Goal: Task Accomplishment & Management: Manage account settings

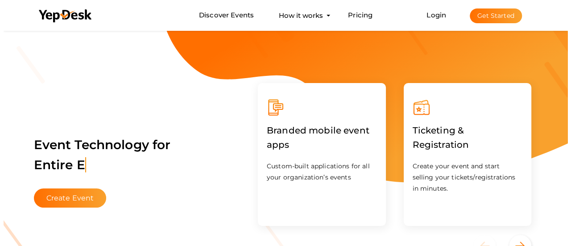
scroll to position [15, 0]
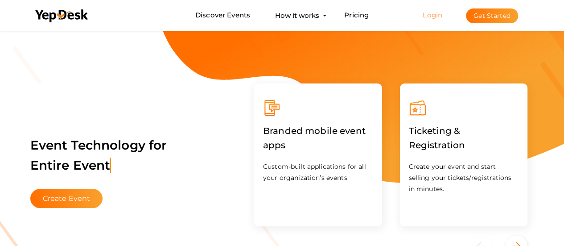
click at [428, 15] on link "Login" at bounding box center [433, 15] width 20 height 8
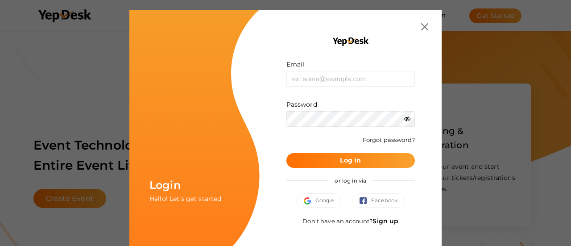
scroll to position [4, 0]
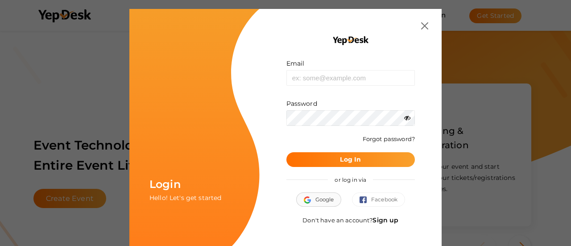
click at [323, 197] on span "Google" at bounding box center [319, 199] width 30 height 9
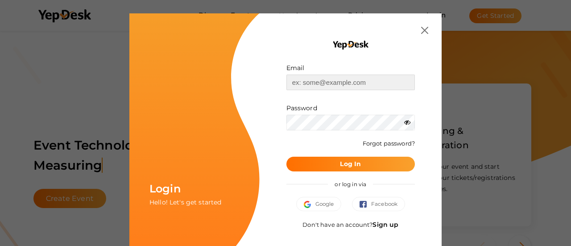
click at [310, 89] on input "text" at bounding box center [350, 82] width 128 height 16
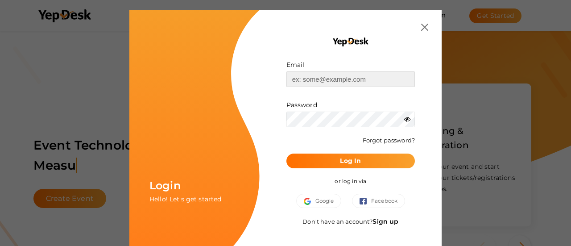
scroll to position [4, 0]
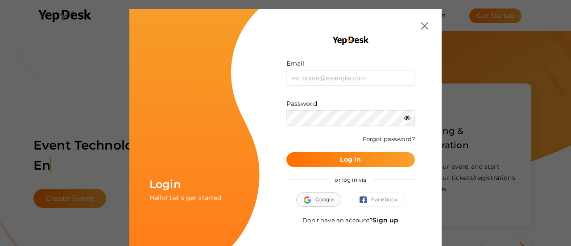
click at [311, 195] on span "Google" at bounding box center [319, 199] width 30 height 9
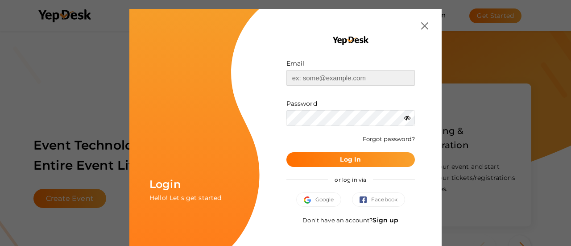
click at [310, 73] on input "text" at bounding box center [350, 78] width 128 height 16
type input "ncaitsolutionnoida@gmail.com"
click at [263, 85] on div "Email ncaitsolutionnoida@gmail.com Invalid email. Password Wrong Credentials Fo…" at bounding box center [351, 128] width 182 height 238
click at [378, 211] on div "Google Facebook" at bounding box center [350, 203] width 128 height 23
click at [379, 217] on link "Sign up" at bounding box center [385, 220] width 26 height 8
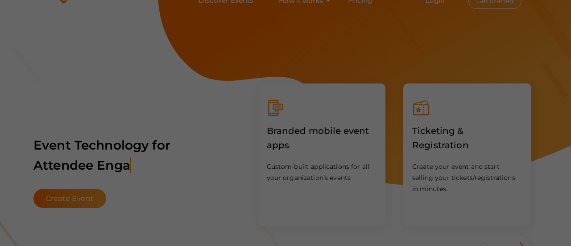
scroll to position [0, 0]
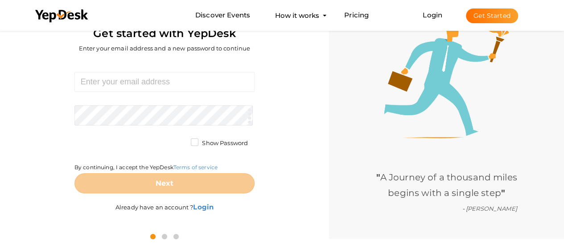
scroll to position [36, 0]
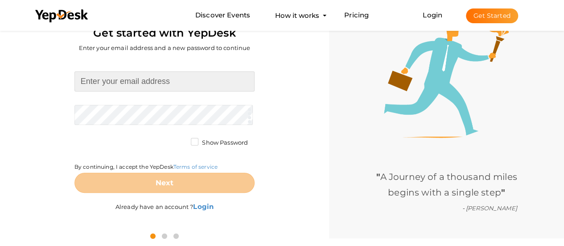
click at [143, 84] on input at bounding box center [164, 81] width 180 height 20
type input "[EMAIL_ADDRESS][DOMAIN_NAME]"
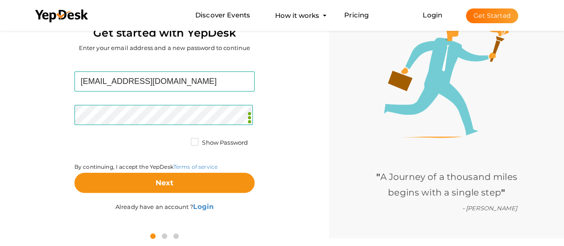
click at [196, 140] on label "Show Password" at bounding box center [219, 142] width 57 height 9
click at [182, 140] on input "Show Password" at bounding box center [182, 140] width 0 height 0
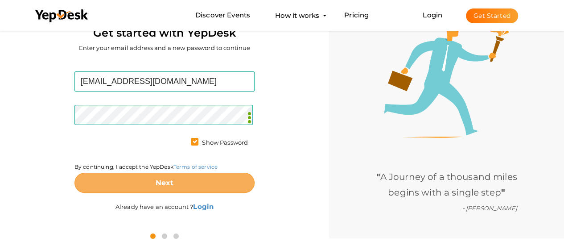
click at [170, 186] on b "Next" at bounding box center [165, 182] width 18 height 8
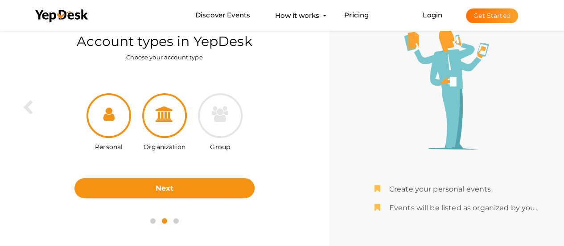
drag, startPoint x: 163, startPoint y: 134, endPoint x: 169, endPoint y: 136, distance: 6.2
click at [164, 133] on div at bounding box center [164, 115] width 45 height 45
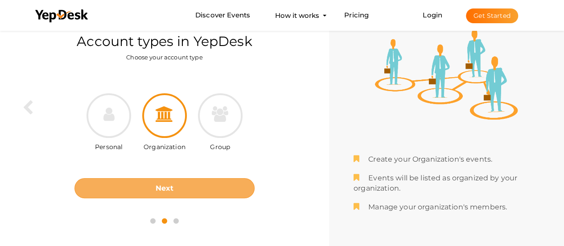
click at [169, 188] on b "Next" at bounding box center [165, 188] width 18 height 8
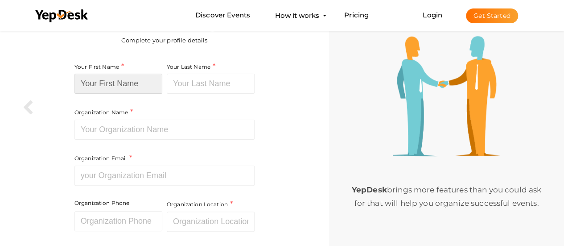
click at [119, 85] on input at bounding box center [118, 84] width 88 height 20
click at [106, 87] on input at bounding box center [118, 84] width 88 height 20
paste input "NCA IT"
type input "NCA IT"
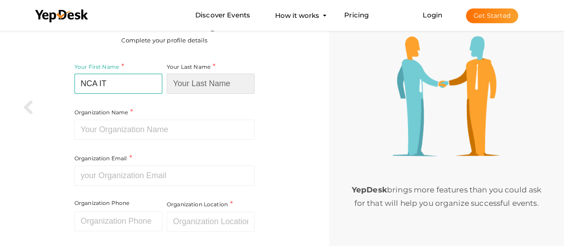
click at [194, 83] on input at bounding box center [211, 84] width 88 height 20
click at [196, 85] on input at bounding box center [211, 84] width 88 height 20
paste input "Solution"
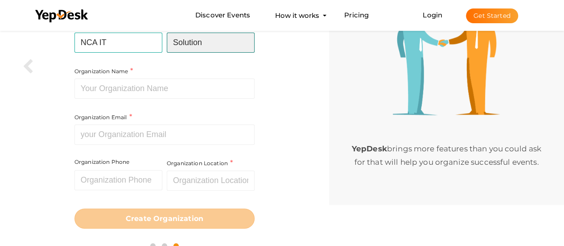
scroll to position [73, 0]
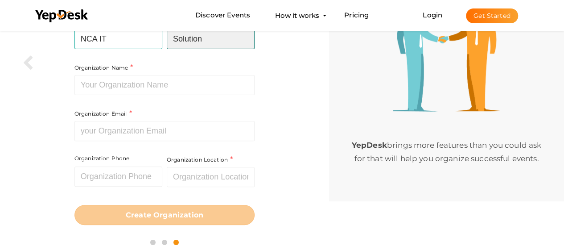
type input "Solution"
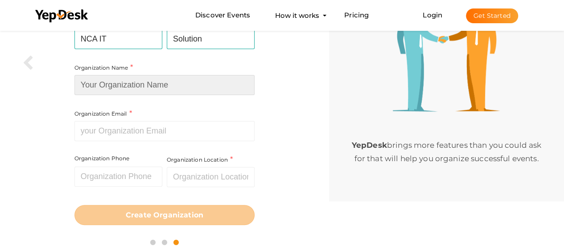
drag, startPoint x: 141, startPoint y: 87, endPoint x: 149, endPoint y: 86, distance: 8.6
click at [141, 87] on input at bounding box center [164, 85] width 180 height 20
click at [135, 86] on input at bounding box center [164, 85] width 180 height 20
paste input "NCA IT Solution"
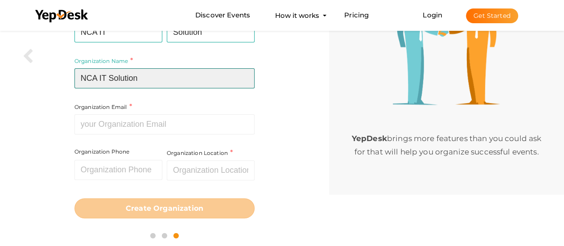
scroll to position [82, 0]
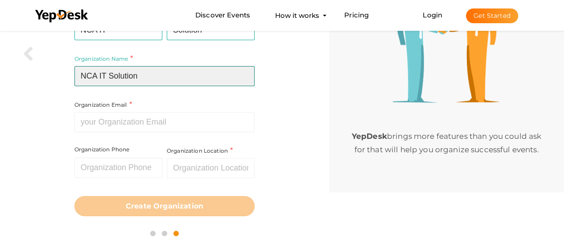
type input "NCA IT Solution"
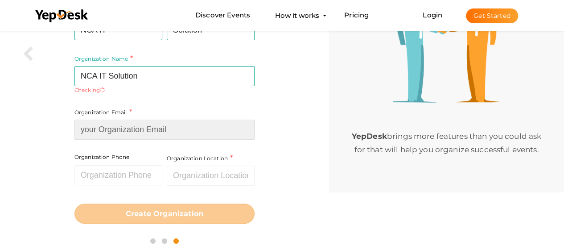
drag, startPoint x: 153, startPoint y: 125, endPoint x: 166, endPoint y: 124, distance: 13.9
click at [153, 125] on input at bounding box center [164, 130] width 180 height 20
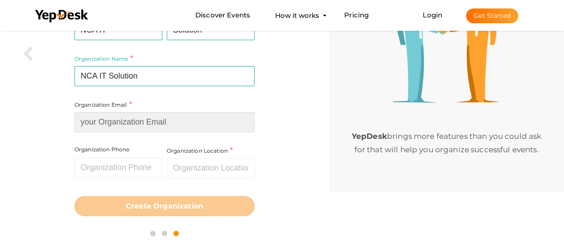
type input "[EMAIL_ADDRESS][DOMAIN_NAME]"
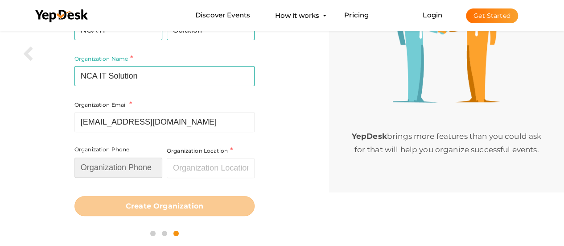
type input "08287584509"
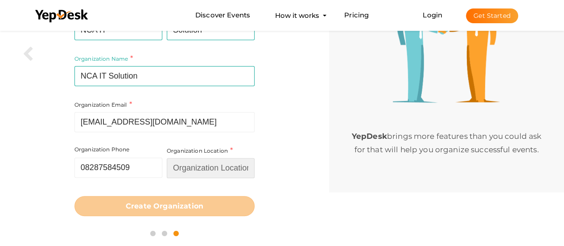
type input "[GEOGRAPHIC_DATA]"
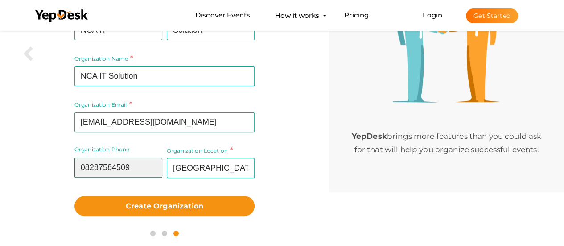
drag, startPoint x: 136, startPoint y: 169, endPoint x: 54, endPoint y: 162, distance: 81.9
click at [54, 162] on div "Your First Name NCA IT Required. Must contain letters only. Must be between 2 a…" at bounding box center [165, 112] width 316 height 218
click at [115, 160] on input "text" at bounding box center [118, 167] width 88 height 20
paste input "+918826053124"
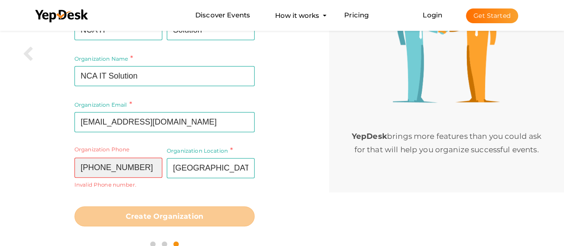
drag, startPoint x: 94, startPoint y: 169, endPoint x: 105, endPoint y: 162, distance: 12.4
click at [96, 168] on input "+918826053124" at bounding box center [118, 167] width 88 height 20
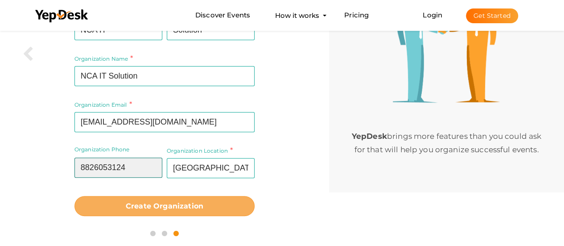
type input "8826053124"
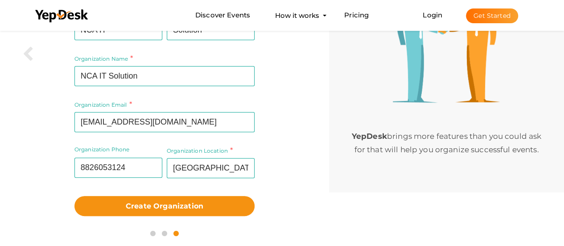
drag, startPoint x: 154, startPoint y: 201, endPoint x: 191, endPoint y: 192, distance: 38.5
click at [153, 202] on b "Create Organization" at bounding box center [165, 206] width 78 height 8
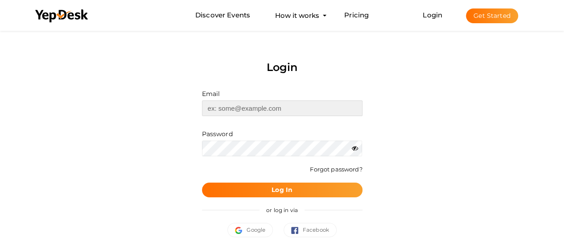
click at [244, 109] on input "text" at bounding box center [282, 108] width 161 height 16
type input "[EMAIL_ADDRESS][DOMAIN_NAME]"
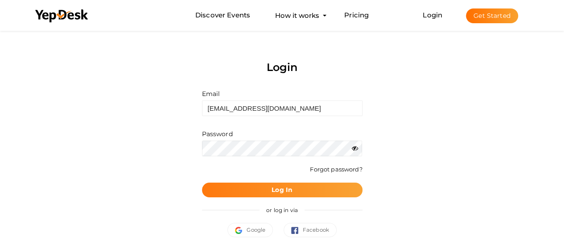
click at [296, 184] on button "Log In" at bounding box center [282, 189] width 161 height 15
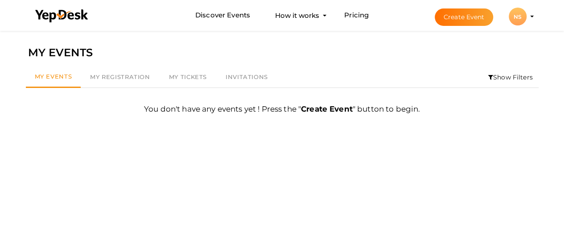
click at [521, 8] on div "NS" at bounding box center [518, 17] width 18 height 18
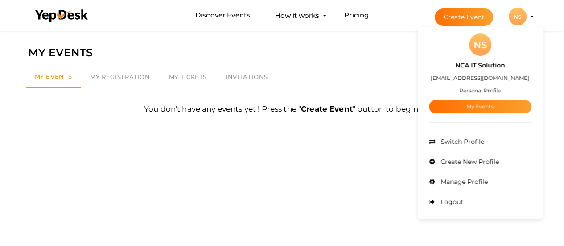
click at [452, 15] on button "Create Event" at bounding box center [464, 16] width 59 height 17
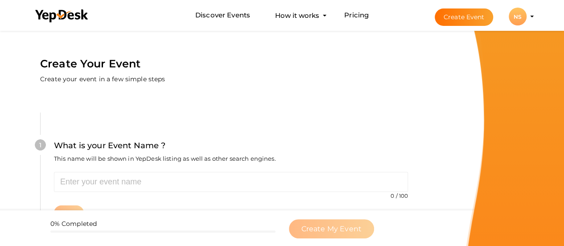
click at [524, 21] on div "NS" at bounding box center [518, 17] width 18 height 18
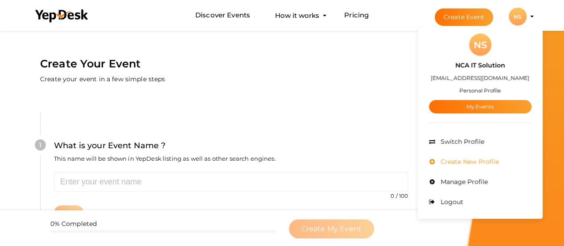
click at [484, 164] on span "Create New Profile" at bounding box center [469, 161] width 61 height 8
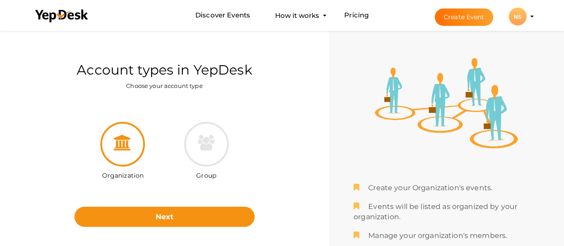
click at [520, 18] on div "NS" at bounding box center [518, 17] width 18 height 18
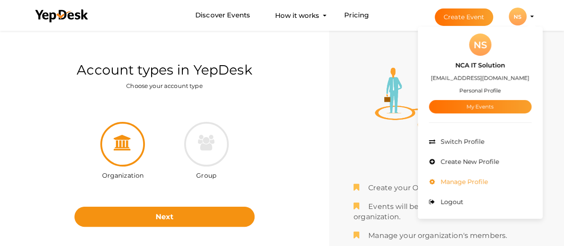
click at [473, 178] on span "Manage Profile" at bounding box center [464, 182] width 50 height 8
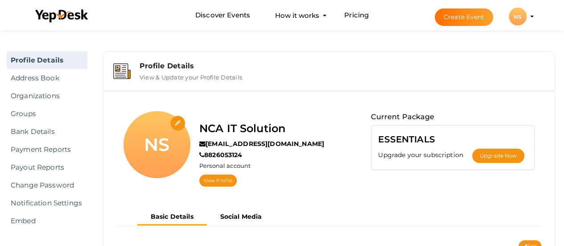
click at [525, 14] on div "NS" at bounding box center [518, 17] width 18 height 18
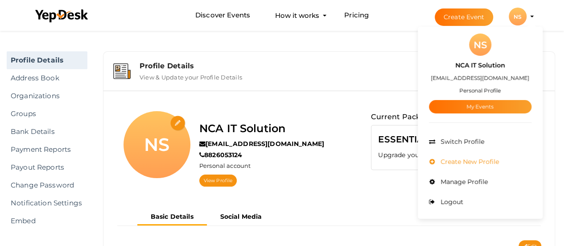
click at [473, 160] on span "Create New Profile" at bounding box center [469, 161] width 61 height 8
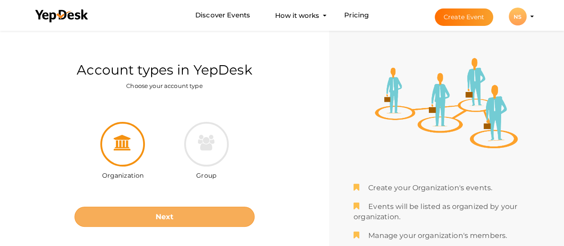
click at [157, 220] on b "Next" at bounding box center [165, 216] width 18 height 8
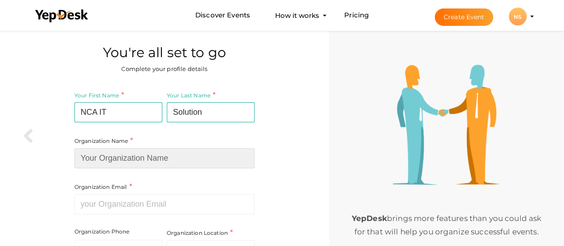
click at [129, 158] on input at bounding box center [164, 158] width 180 height 20
type input "NCA IT Solution"
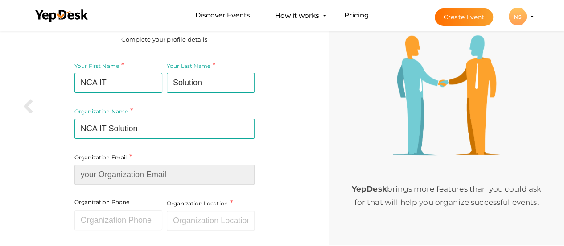
click at [140, 173] on input at bounding box center [164, 175] width 180 height 20
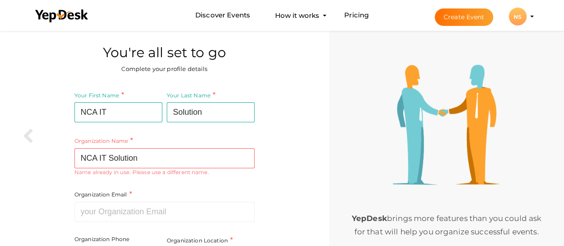
click at [504, 12] on li "Create Event NS NS NCA IT Solution ncaitsolution4@gmail.com Personal Profile My…" at bounding box center [476, 16] width 119 height 32
click at [516, 11] on div "NS" at bounding box center [518, 17] width 18 height 18
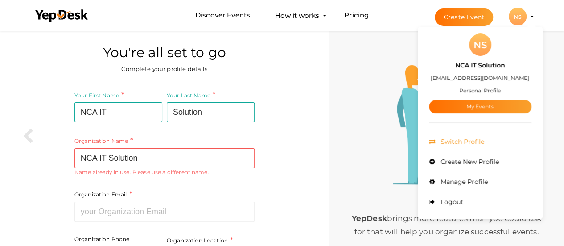
click at [468, 141] on span "Switch Profile" at bounding box center [462, 141] width 46 height 8
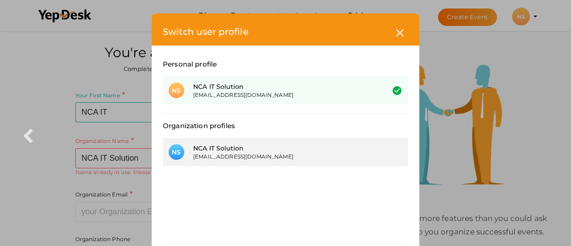
click at [198, 152] on div "NCA IT Solution" at bounding box center [282, 148] width 178 height 9
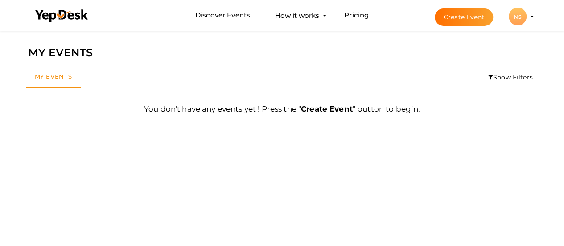
click at [517, 15] on div "NS" at bounding box center [518, 17] width 18 height 18
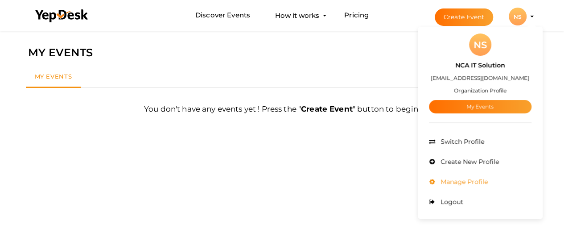
click at [477, 184] on span "Manage Profile" at bounding box center [464, 182] width 50 height 8
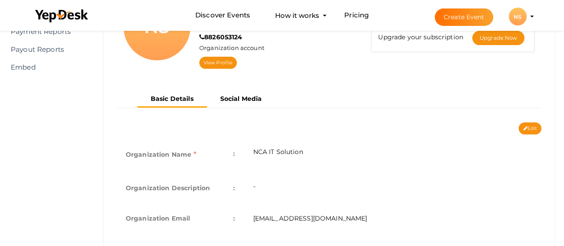
scroll to position [119, 0]
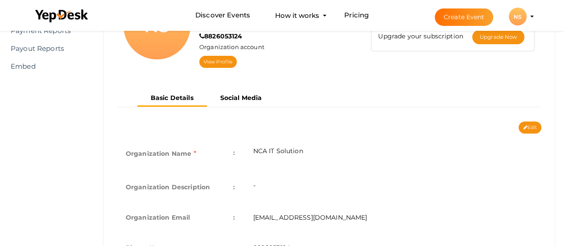
click at [546, 124] on div "Edit Cancel Save" at bounding box center [329, 127] width 438 height 12
click at [535, 124] on button "Edit" at bounding box center [530, 127] width 23 height 12
type input "NCA IT Solution"
type input "[EMAIL_ADDRESS][DOMAIN_NAME]"
type input "8826053124"
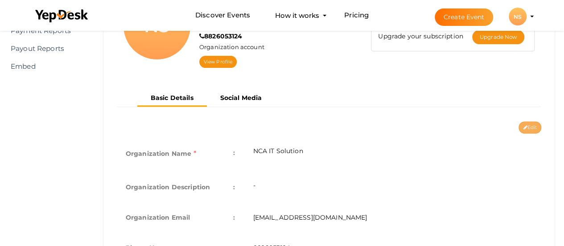
select select "9"
type input "[GEOGRAPHIC_DATA]"
type input "NCA IT Solution1"
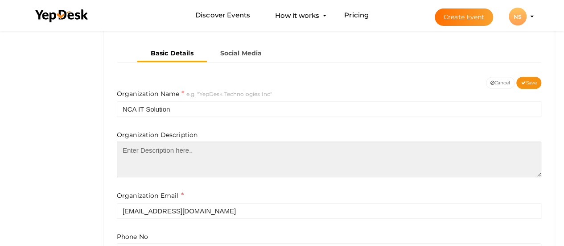
click at [152, 159] on textarea at bounding box center [329, 159] width 425 height 36
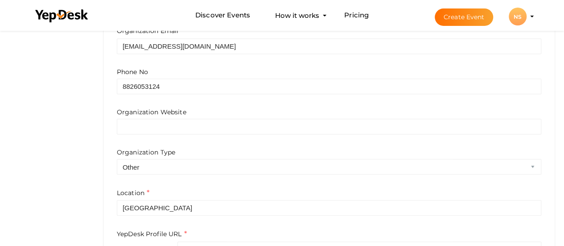
scroll to position [342, 0]
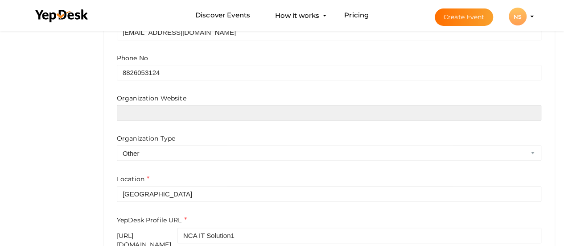
click at [169, 111] on input "text" at bounding box center [329, 113] width 425 height 16
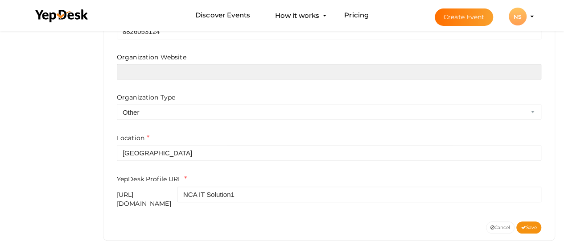
scroll to position [388, 0]
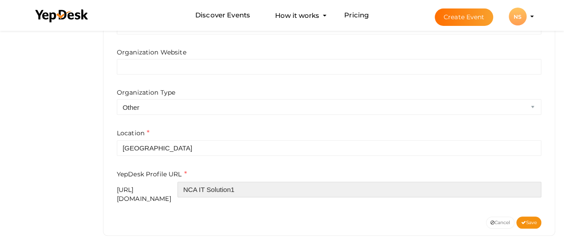
click at [262, 189] on input "NCA IT Solution1" at bounding box center [360, 190] width 364 height 16
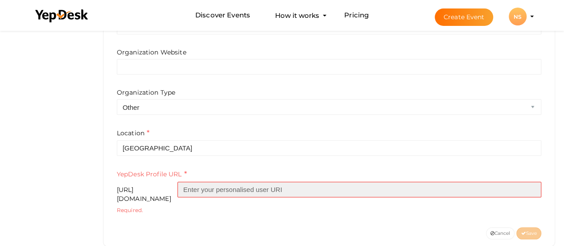
paste input "ncaitsolution"
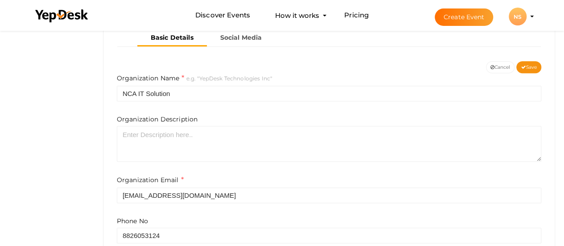
scroll to position [179, 0]
type input "ncaitsolution"
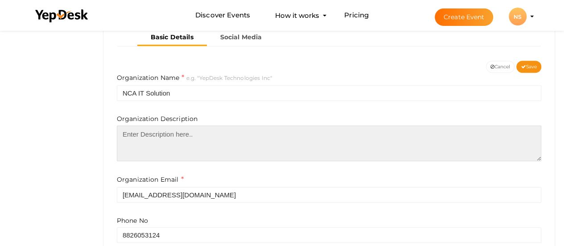
click at [200, 139] on textarea at bounding box center [329, 143] width 425 height 36
click at [159, 137] on textarea at bounding box center [329, 143] width 425 height 36
paste textarea "NCA IT Solution, located in [GEOGRAPHIC_DATA] near [GEOGRAPHIC_DATA], is a lead…"
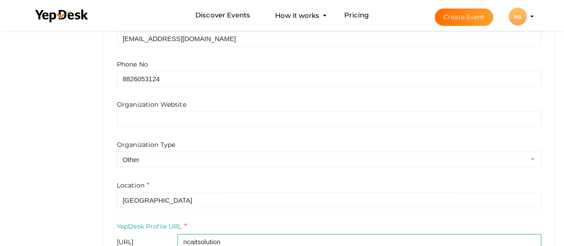
scroll to position [343, 0]
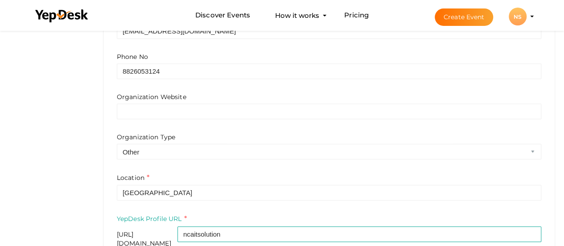
type textarea "NCA IT Solution, located in [GEOGRAPHIC_DATA] near [GEOGRAPHIC_DATA], is a lead…"
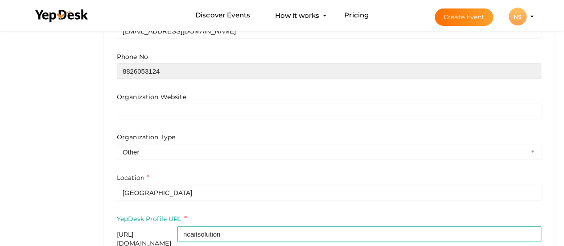
click at [169, 68] on input "8826053124" at bounding box center [329, 71] width 425 height 16
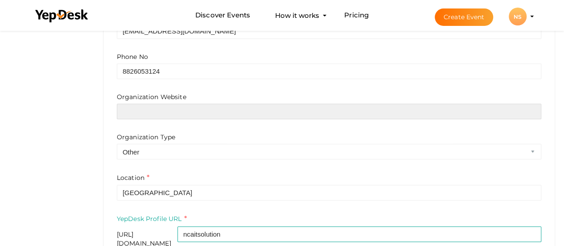
click at [210, 113] on input "text" at bounding box center [329, 111] width 425 height 16
click at [147, 110] on input "text" at bounding box center [329, 111] width 425 height 16
paste input "[URL][DOMAIN_NAME]"
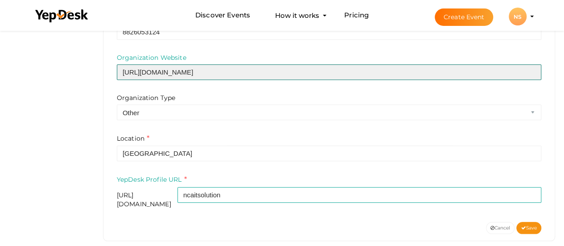
scroll to position [388, 0]
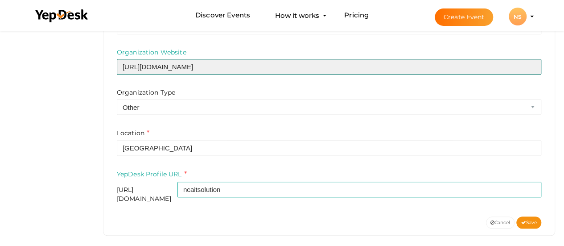
type input "[URL][DOMAIN_NAME]"
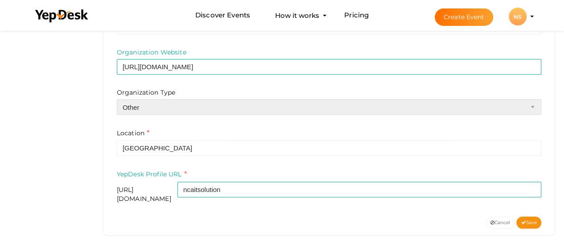
click at [183, 106] on select "Airline Corporation Educational Organization Government Organization Local Busi…" at bounding box center [329, 107] width 425 height 16
click at [117, 99] on select "Airline Corporation Educational Organization Government Organization Local Busi…" at bounding box center [329, 107] width 425 height 16
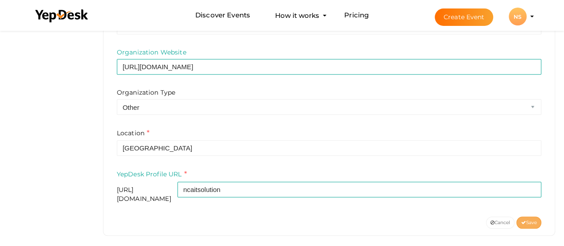
click at [526, 216] on button "Save" at bounding box center [529, 222] width 25 height 12
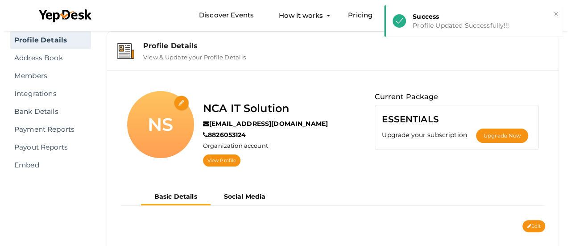
scroll to position [20, 0]
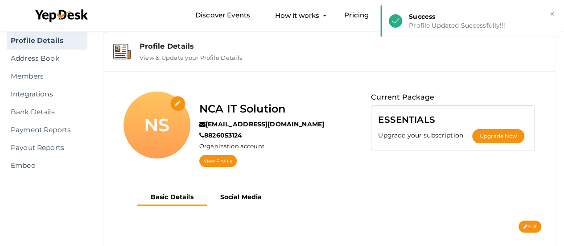
click at [177, 101] on input "file" at bounding box center [178, 104] width 16 height 16
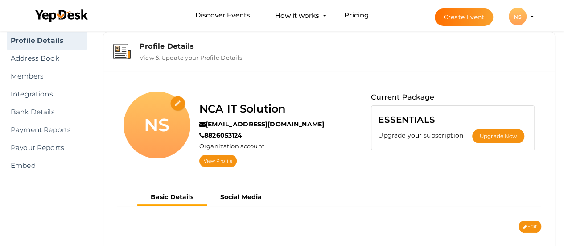
type input "C:\fakepath\nca Logo.jpg"
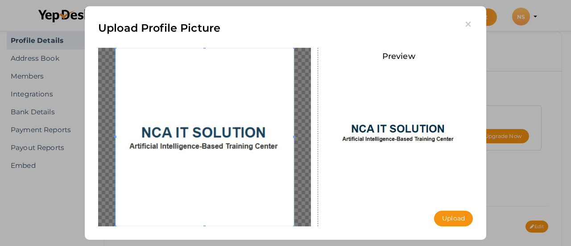
scroll to position [14, 0]
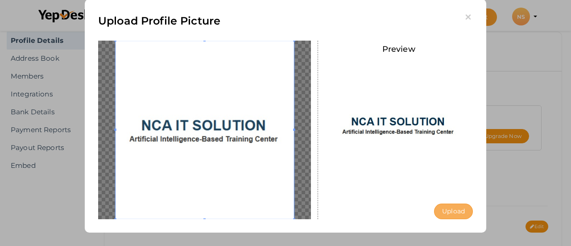
click at [445, 207] on button "Upload" at bounding box center [453, 211] width 39 height 16
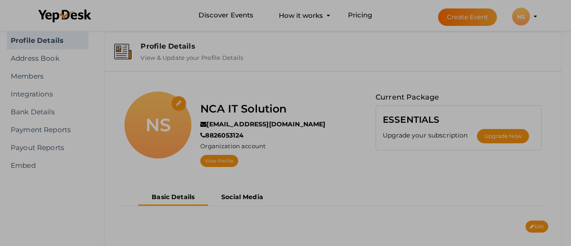
scroll to position [0, 0]
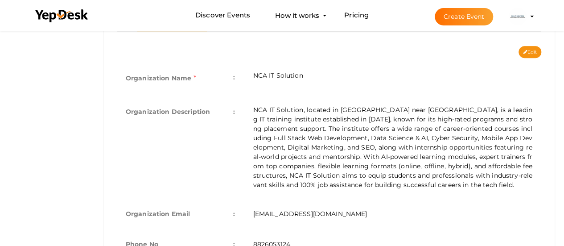
scroll to position [183, 0]
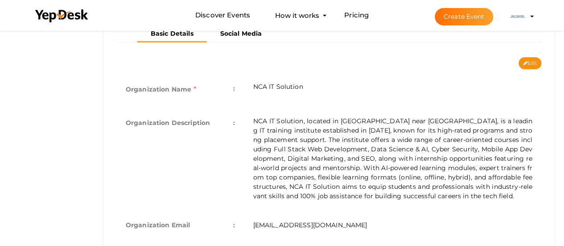
click at [332, 133] on td "NCA IT Solution, located in [GEOGRAPHIC_DATA] near [GEOGRAPHIC_DATA], is a lead…" at bounding box center [393, 159] width 298 height 102
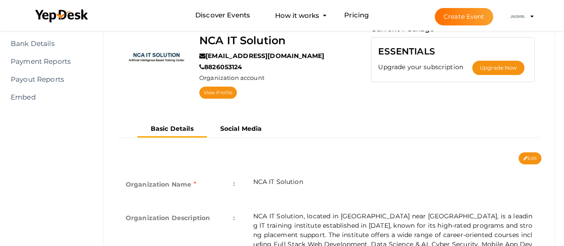
scroll to position [64, 0]
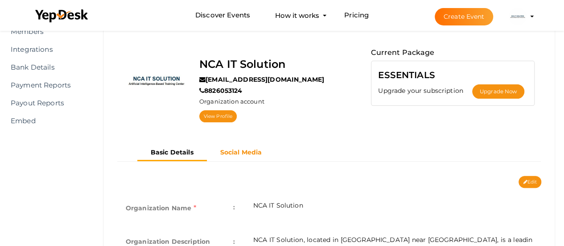
click at [239, 151] on b "Social Media" at bounding box center [241, 152] width 42 height 8
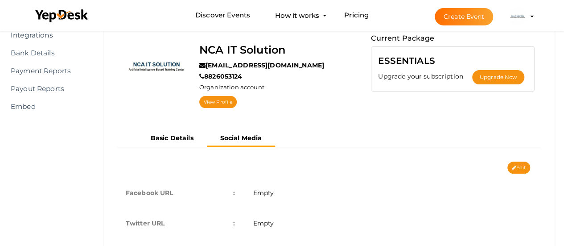
scroll to position [120, 0]
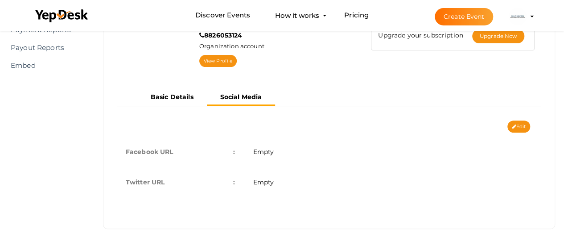
drag, startPoint x: 277, startPoint y: 150, endPoint x: 312, endPoint y: 143, distance: 35.9
click at [277, 149] on td "Empty" at bounding box center [393, 152] width 298 height 30
click at [283, 179] on td "Empty" at bounding box center [393, 182] width 298 height 30
click at [253, 183] on span "Empty" at bounding box center [263, 182] width 21 height 8
click at [176, 183] on td "Twitter URL :" at bounding box center [181, 182] width 128 height 30
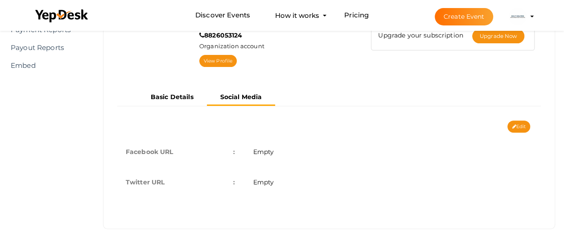
click at [171, 150] on td "Facebook URL :" at bounding box center [181, 152] width 128 height 30
drag, startPoint x: 170, startPoint y: 150, endPoint x: 186, endPoint y: 151, distance: 16.1
click at [177, 151] on td "Facebook URL :" at bounding box center [181, 152] width 128 height 30
click at [273, 157] on td "Empty" at bounding box center [393, 152] width 298 height 30
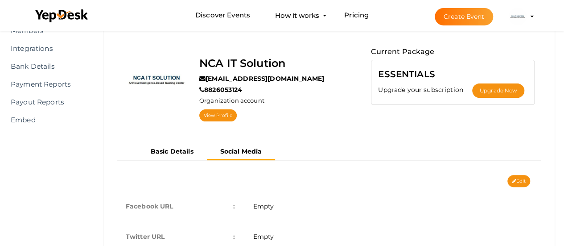
scroll to position [60, 0]
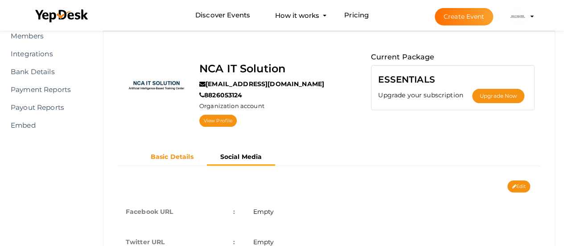
drag, startPoint x: 170, startPoint y: 152, endPoint x: 202, endPoint y: 150, distance: 31.3
click at [172, 153] on b "Basic Details" at bounding box center [172, 157] width 43 height 8
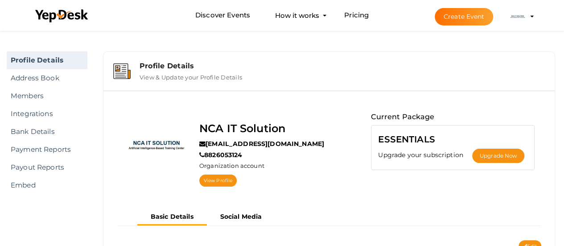
scroll to position [29, 0]
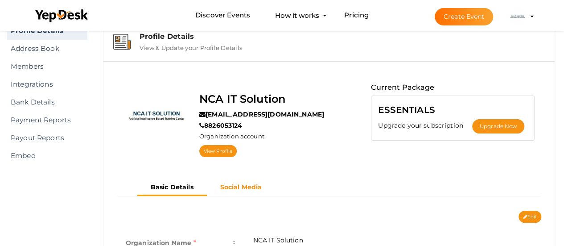
click at [236, 190] on button "Social Media" at bounding box center [241, 187] width 69 height 15
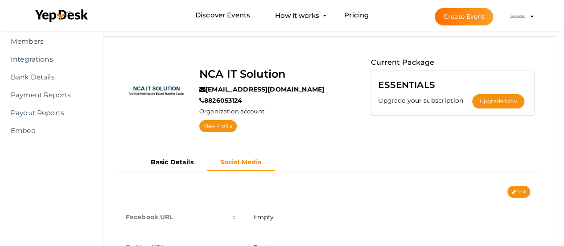
scroll to position [59, 0]
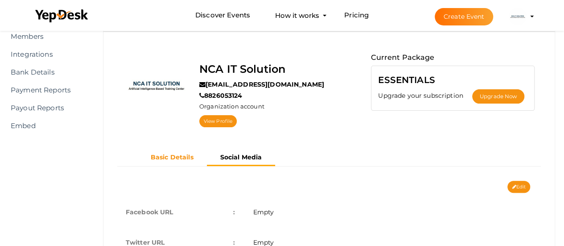
click at [175, 150] on button "Basic Details" at bounding box center [172, 157] width 70 height 15
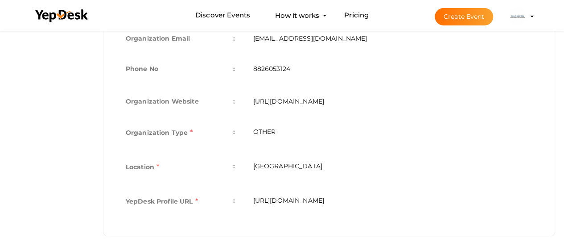
scroll to position [377, 0]
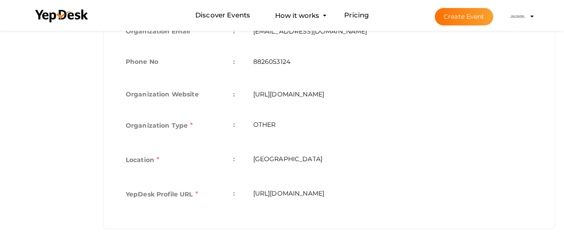
click at [334, 193] on td "[URL][DOMAIN_NAME]" at bounding box center [393, 195] width 298 height 34
copy div "https://www.yepdesk.com/profile/ncaitsolution Organization Name e.g. "YepDesk T…"
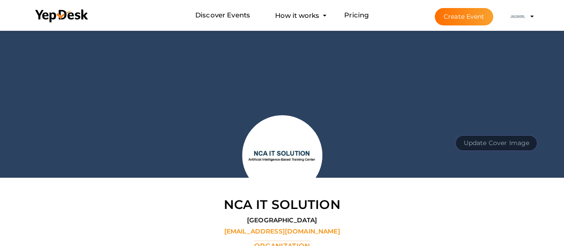
scroll to position [29, 0]
click at [504, 139] on button "Update Cover Image" at bounding box center [496, 143] width 82 height 16
click at [501, 127] on input "file" at bounding box center [495, 123] width 70 height 16
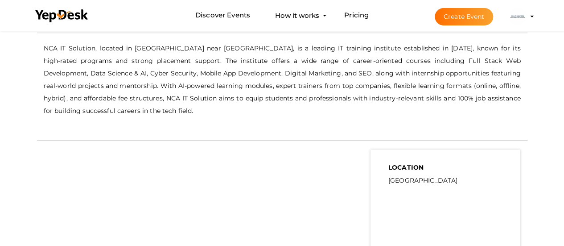
scroll to position [252, 0]
